Goal: Find specific page/section

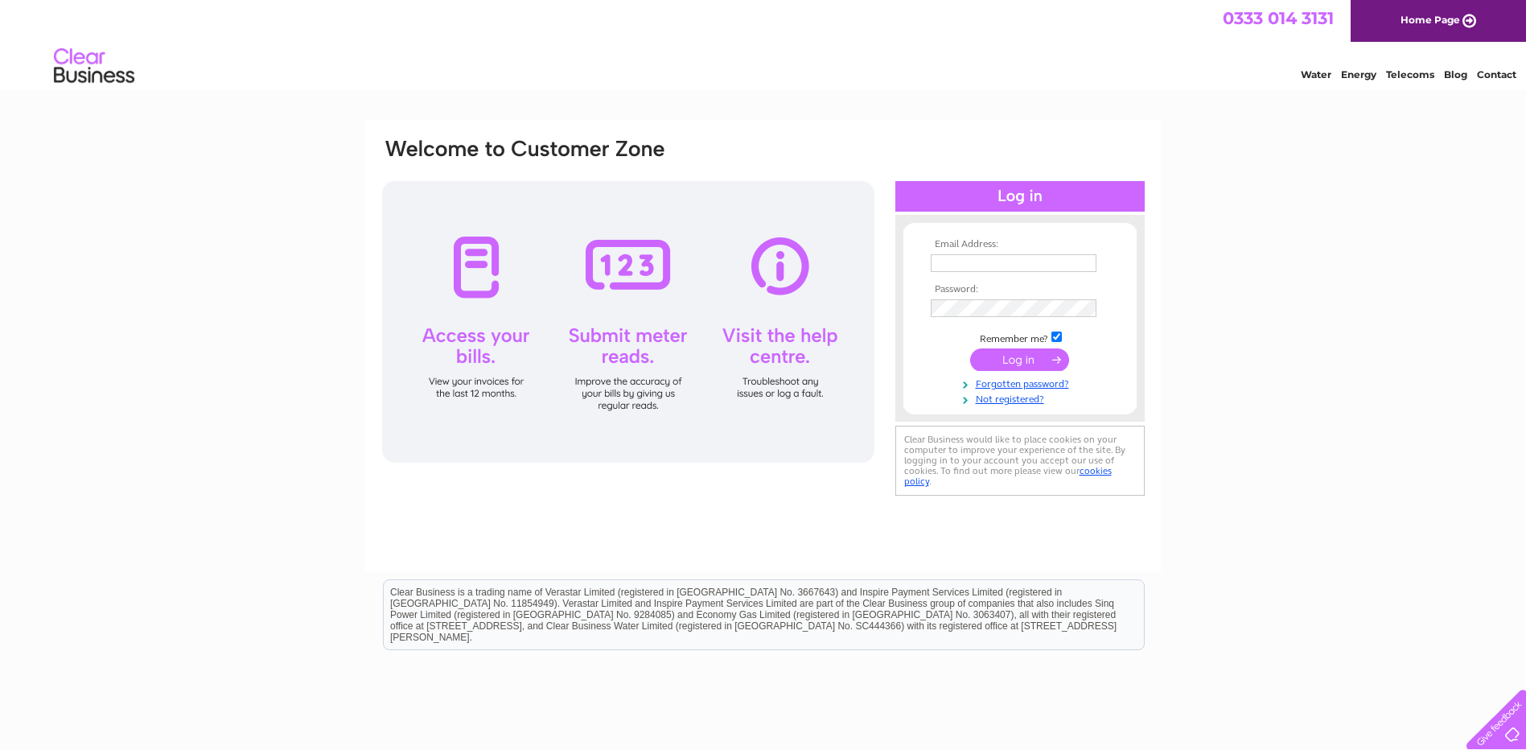
type input "grantamies@dawsongroup.co.uk"
click at [1010, 363] on input "submit" at bounding box center [1019, 359] width 99 height 23
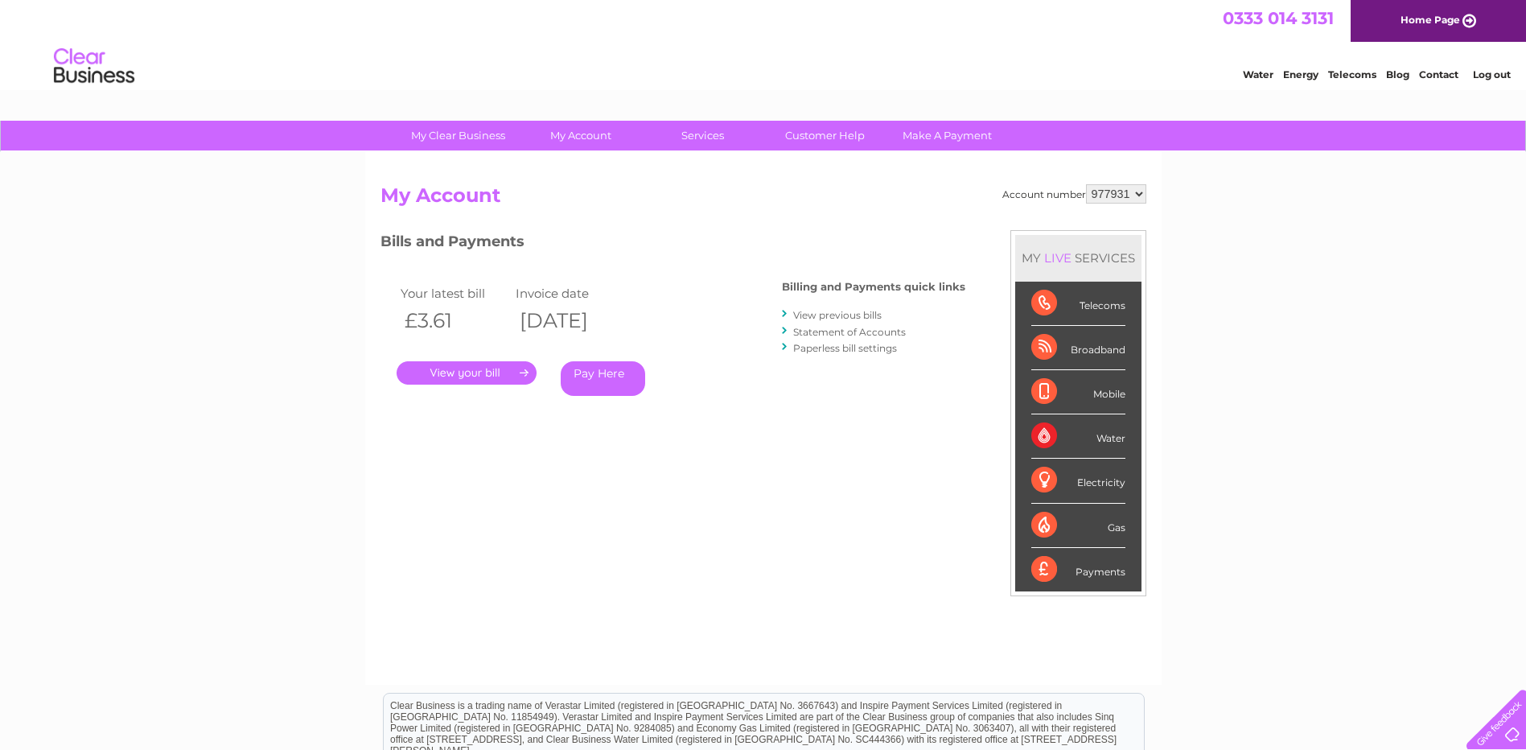
click at [820, 316] on link "View previous bills" at bounding box center [837, 315] width 88 height 12
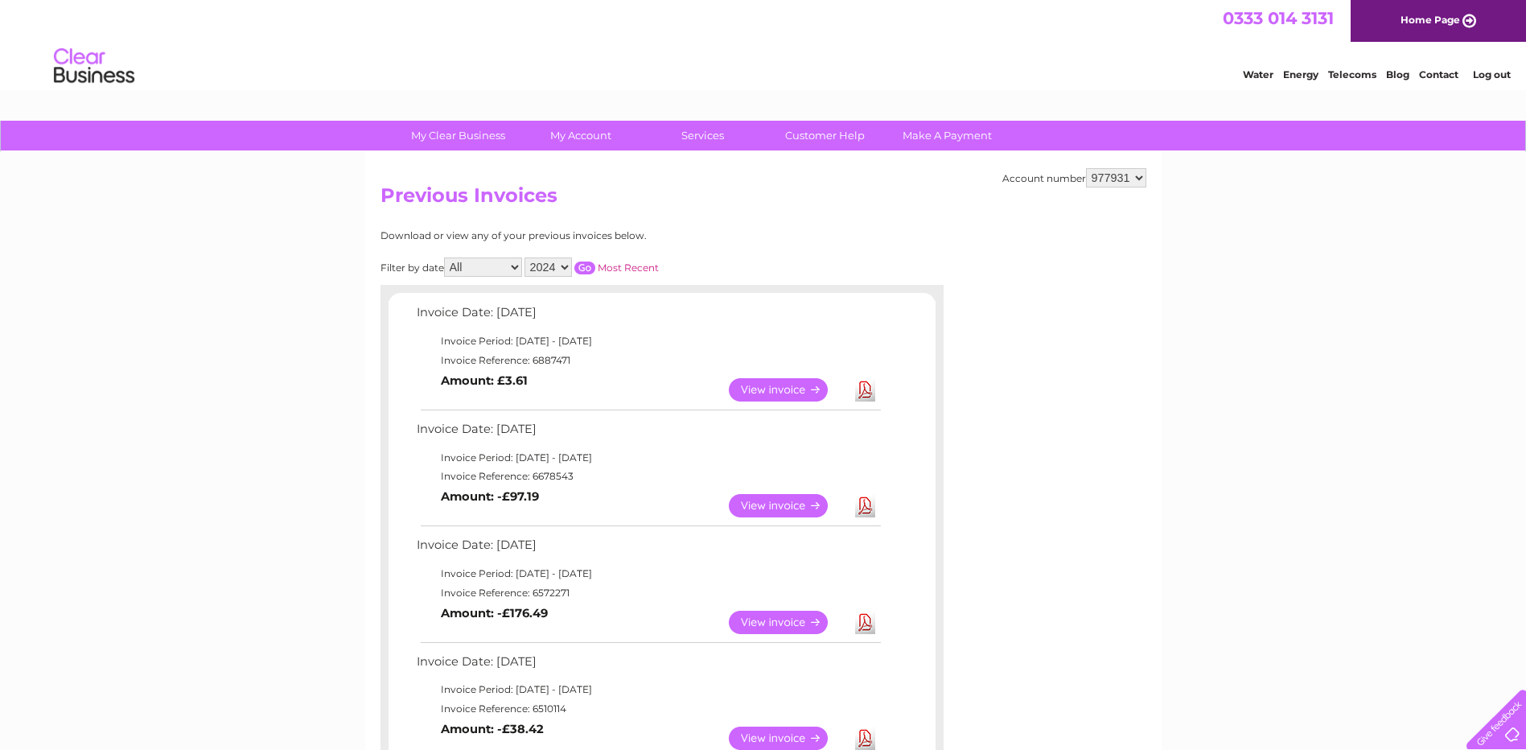
click at [767, 391] on link "View" at bounding box center [788, 389] width 118 height 23
